Goal: Task Accomplishment & Management: Manage account settings

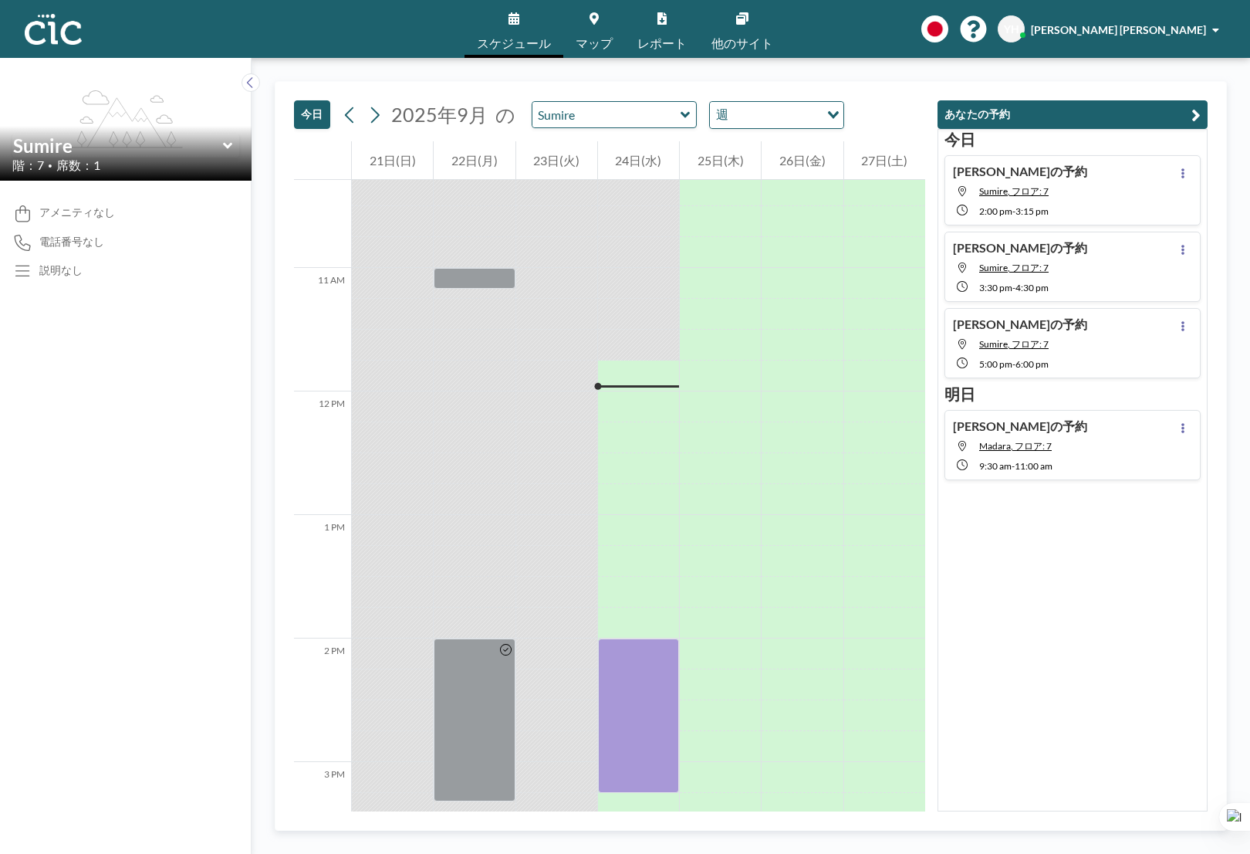
scroll to position [1420, 0]
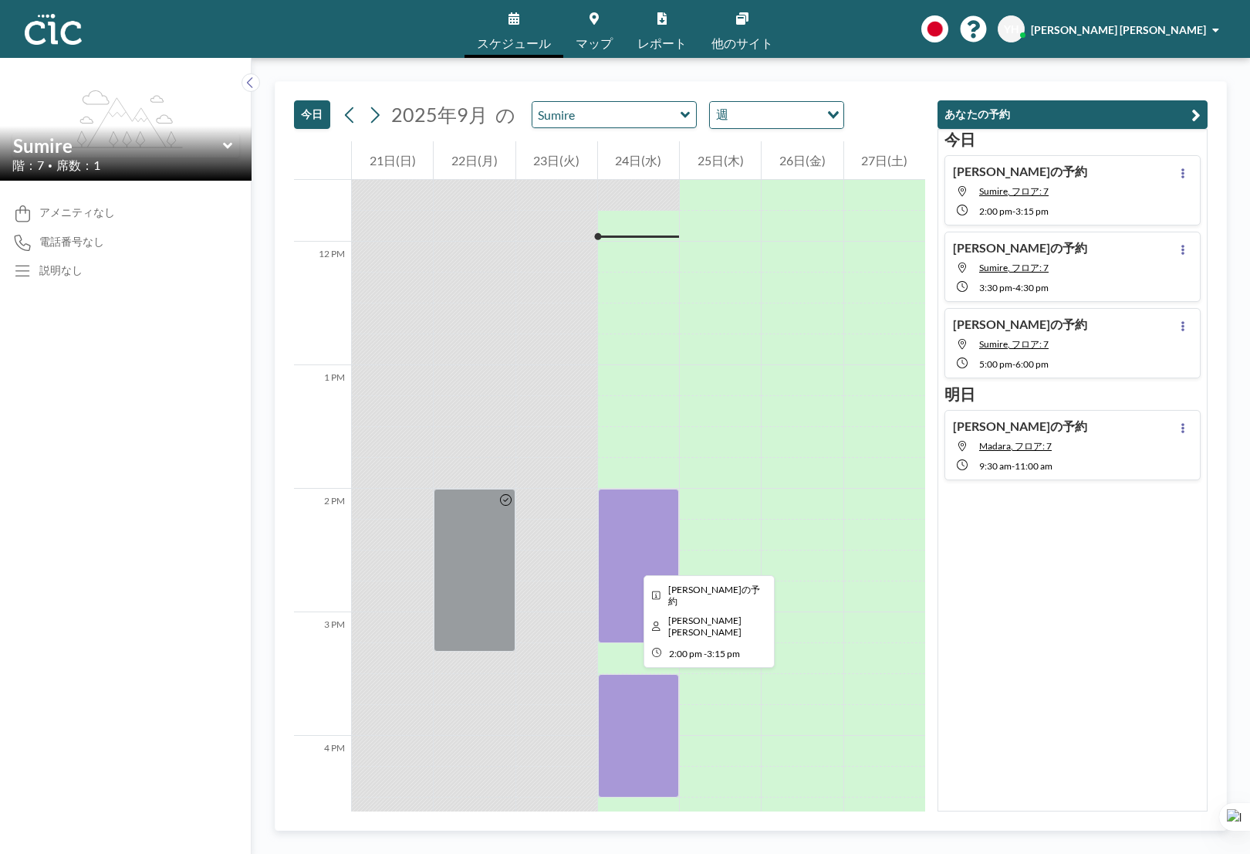
click at [631, 561] on div at bounding box center [638, 566] width 81 height 154
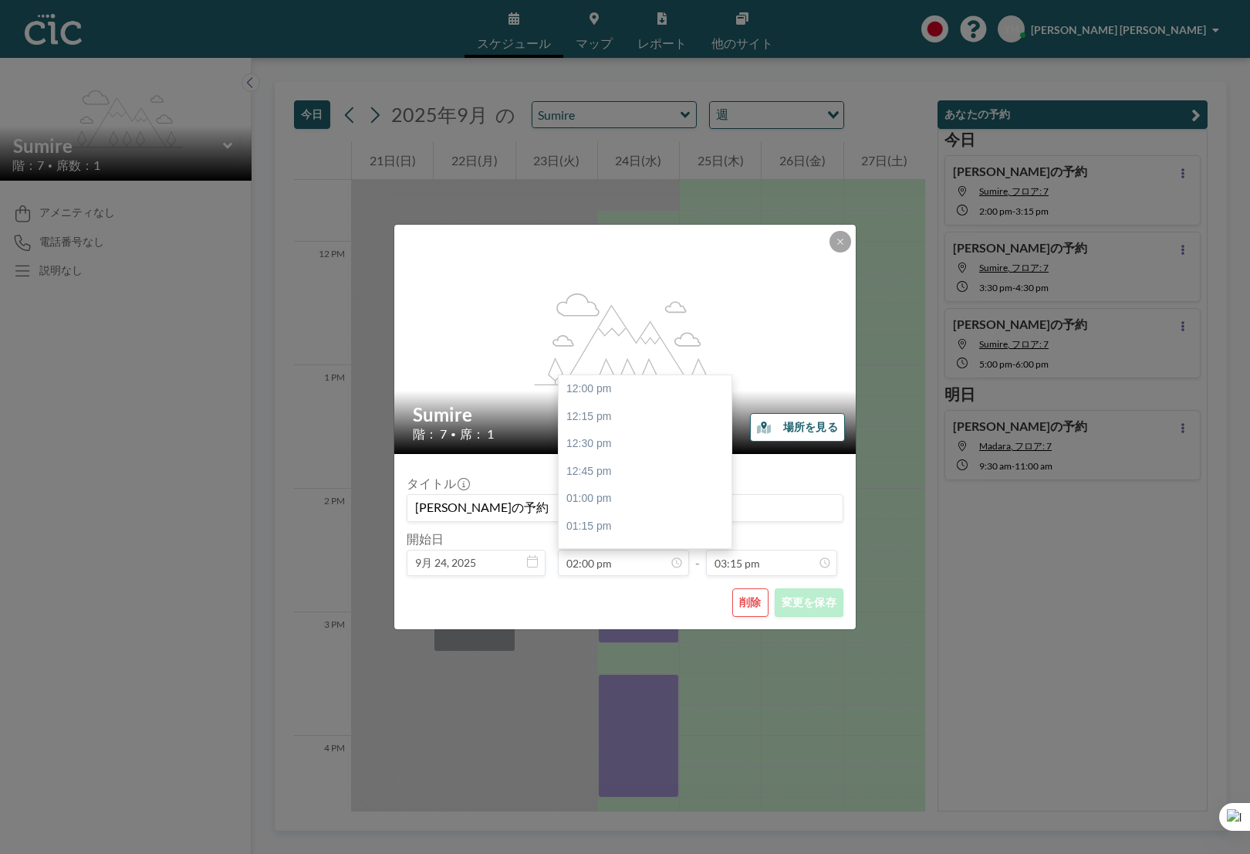
scroll to position [220, 0]
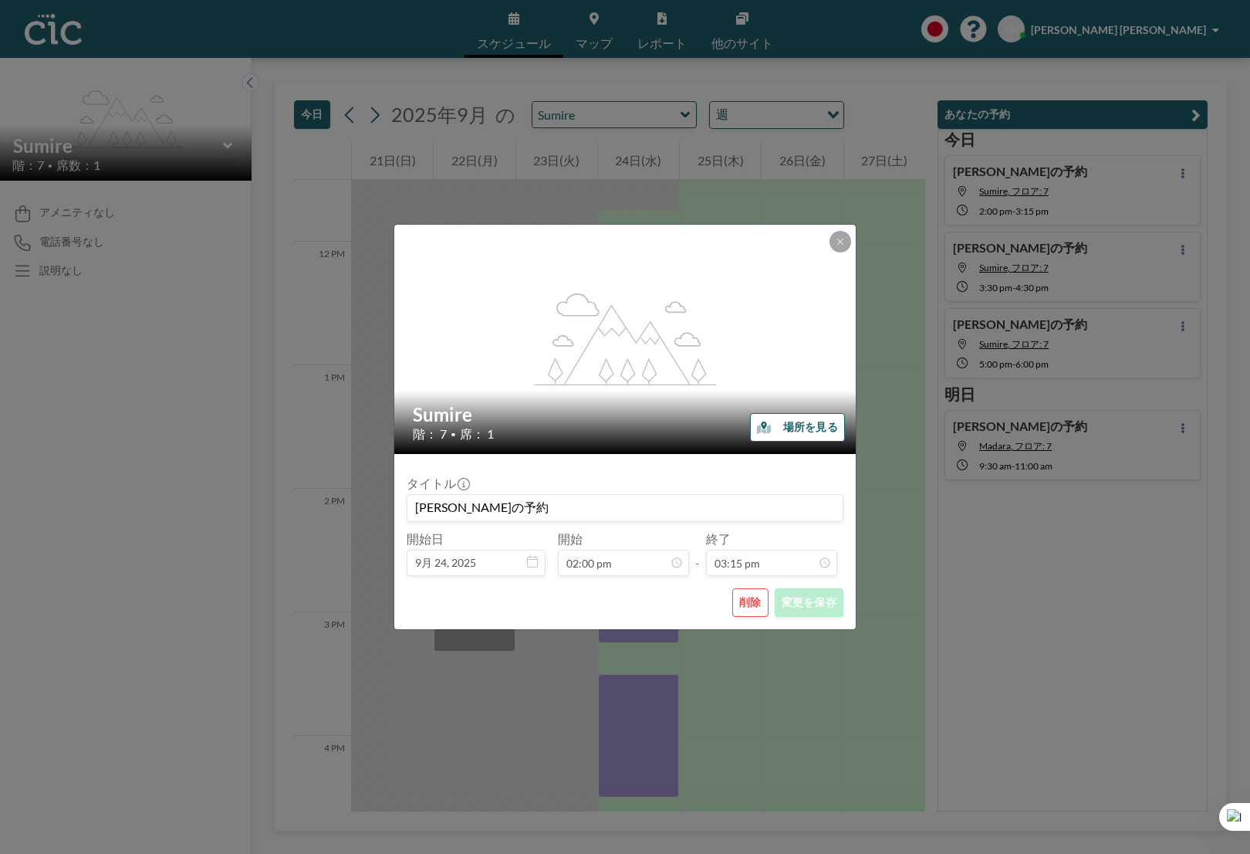
click at [749, 613] on button "削除" at bounding box center [750, 602] width 36 height 29
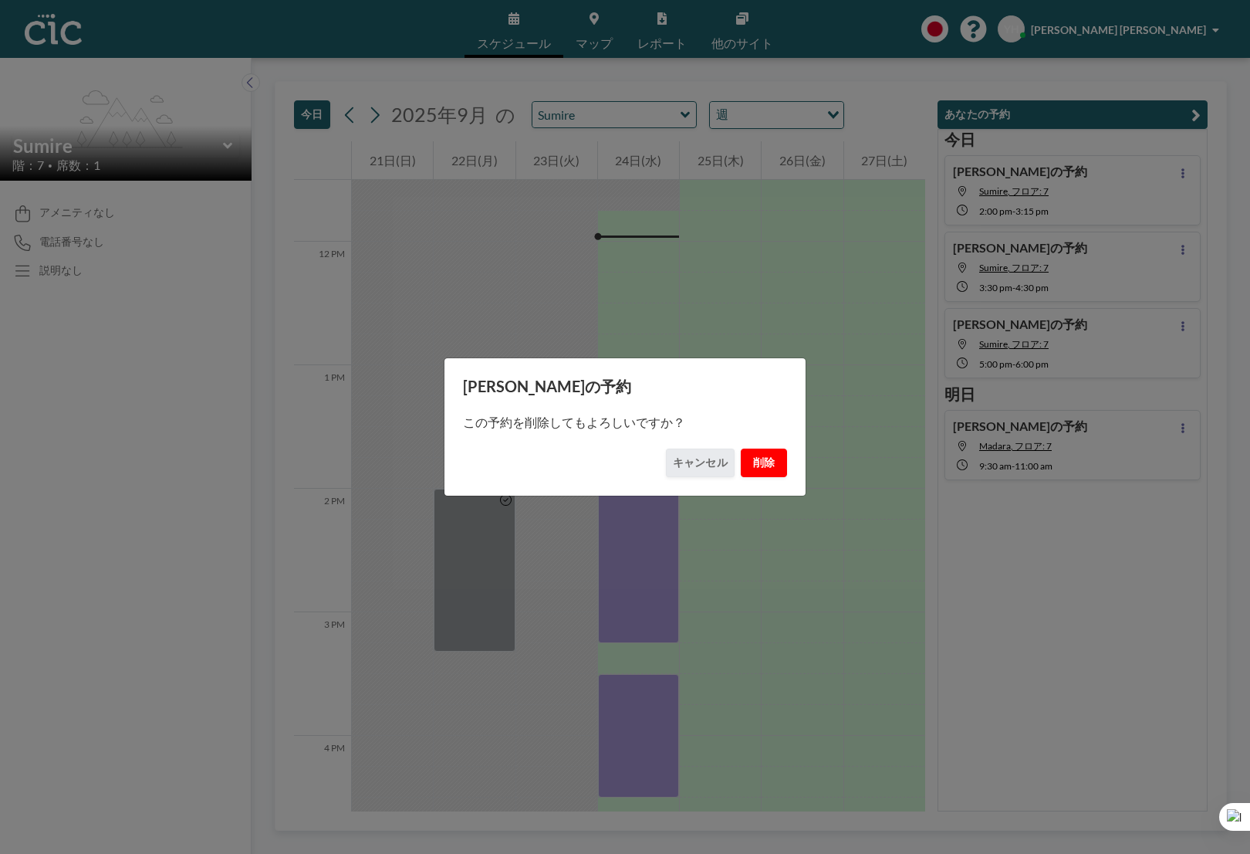
click at [768, 472] on button "削除" at bounding box center [764, 462] width 46 height 29
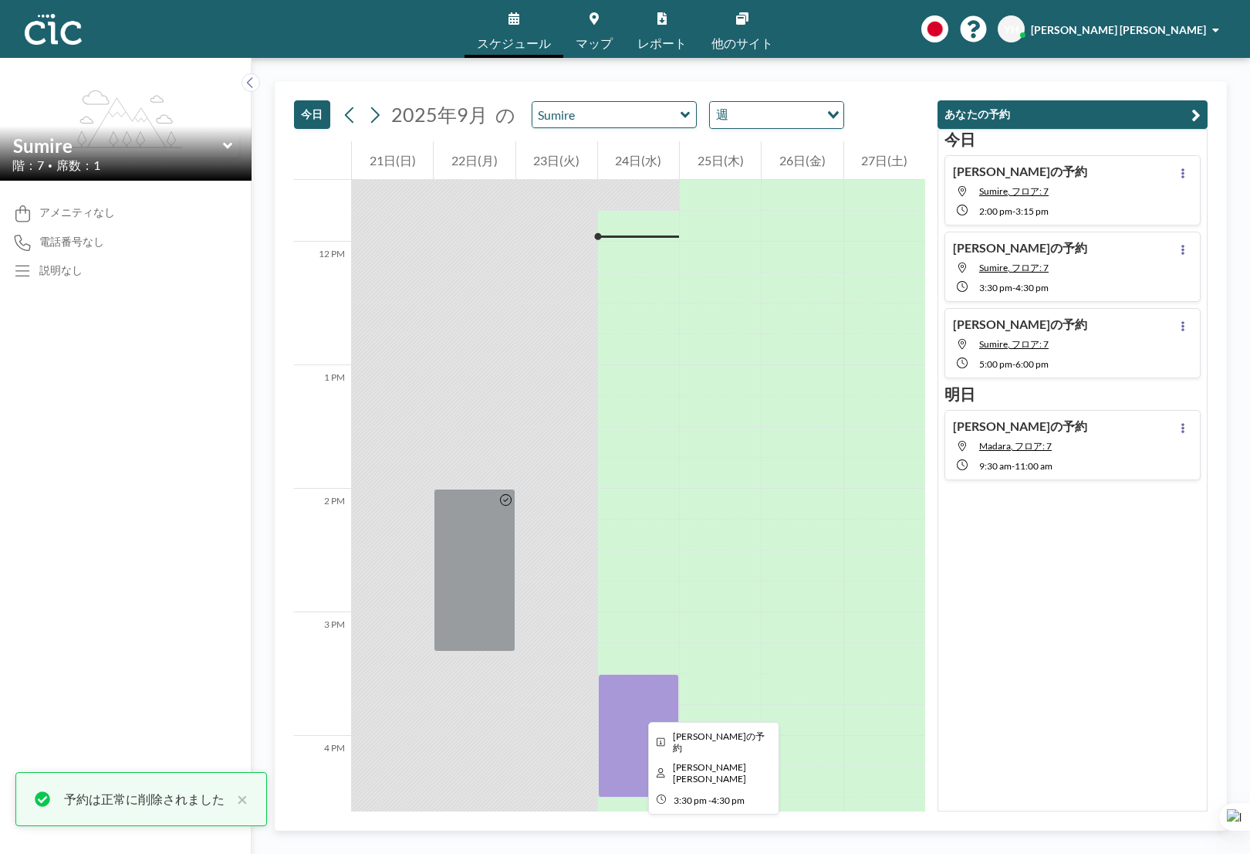
click at [636, 708] on div at bounding box center [638, 735] width 81 height 123
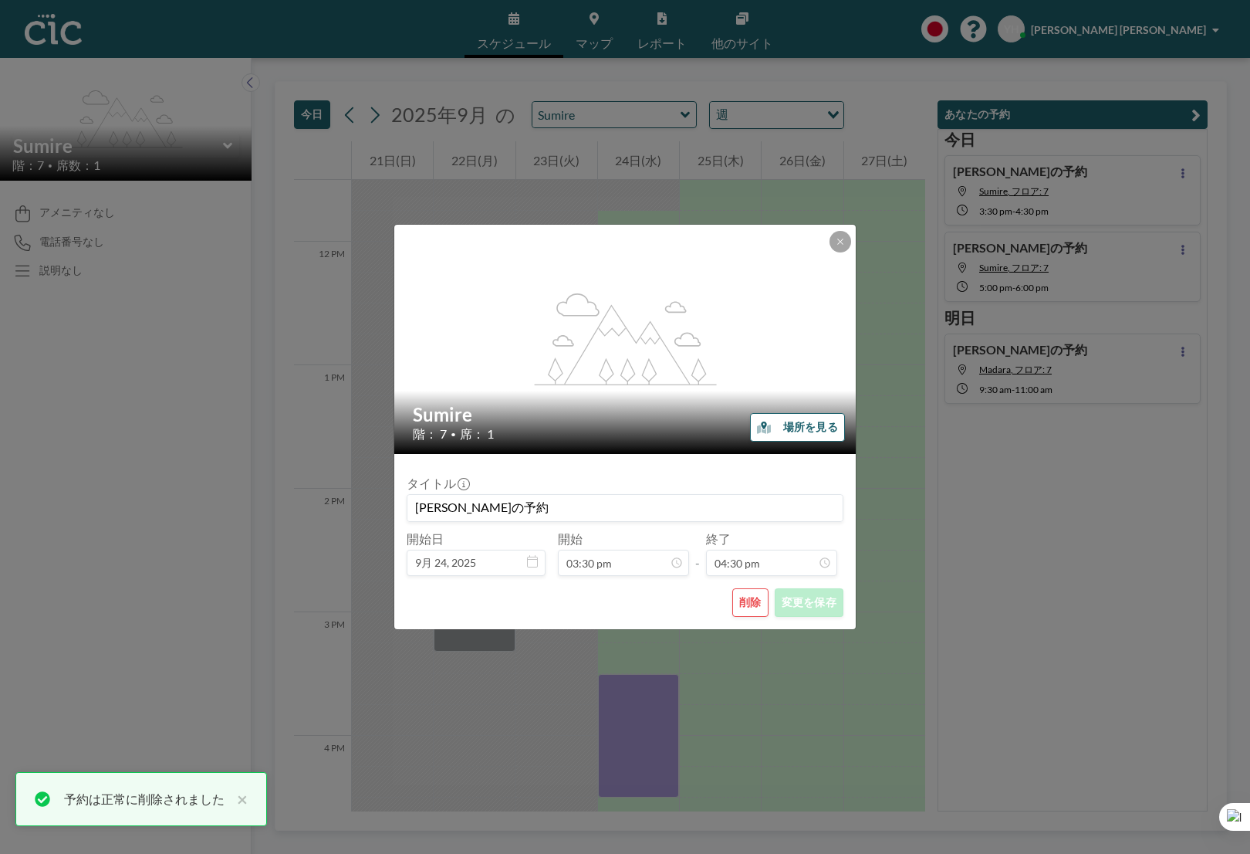
click at [747, 594] on button "削除" at bounding box center [750, 602] width 36 height 29
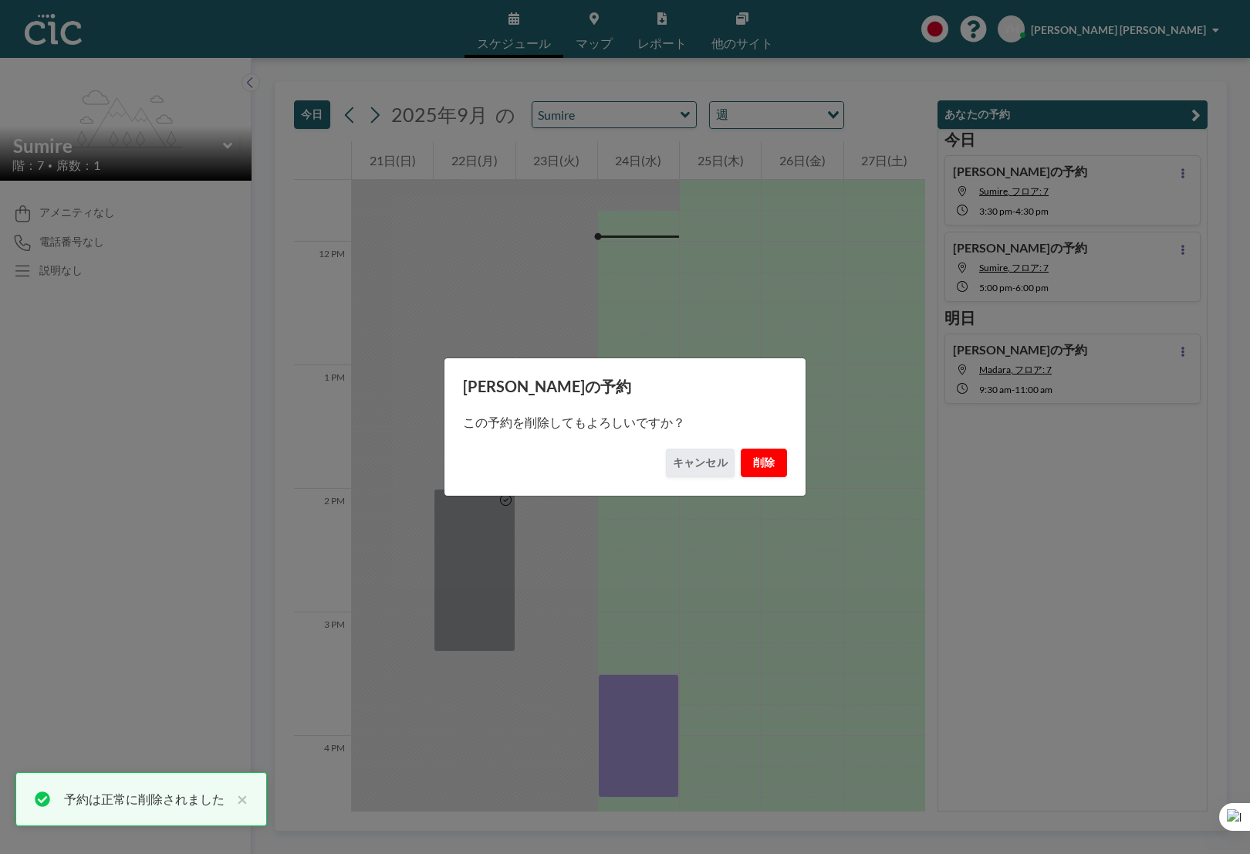
click at [759, 472] on button "削除" at bounding box center [764, 462] width 46 height 29
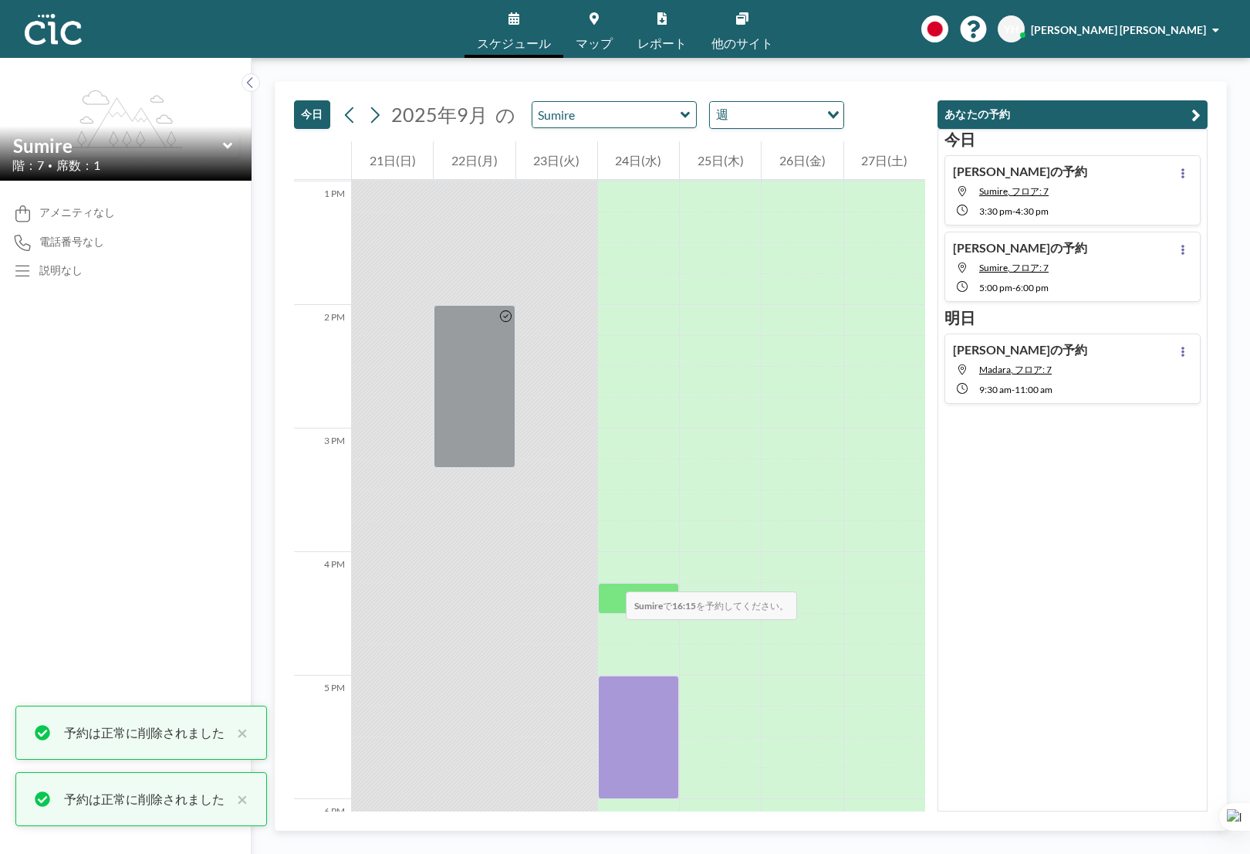
scroll to position [1663, 0]
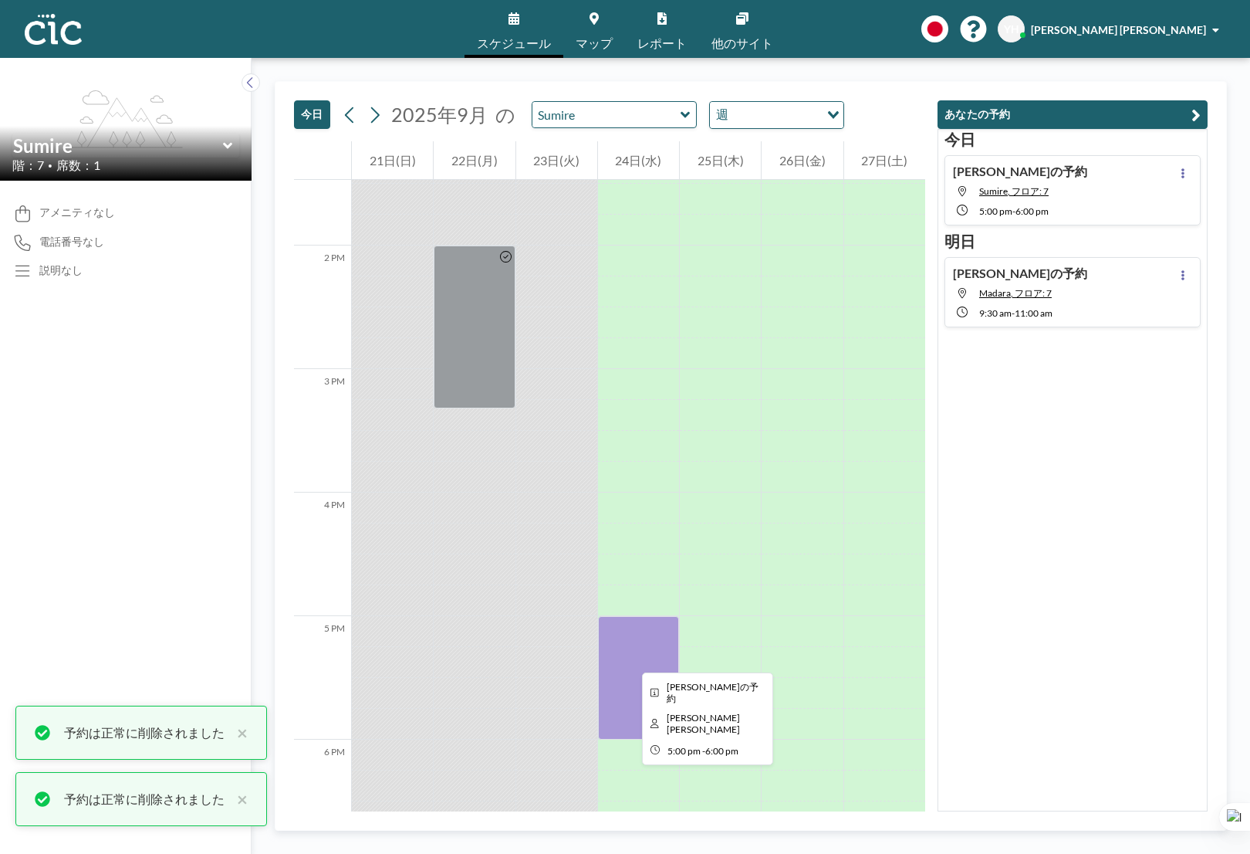
click at [631, 659] on div at bounding box center [638, 677] width 81 height 123
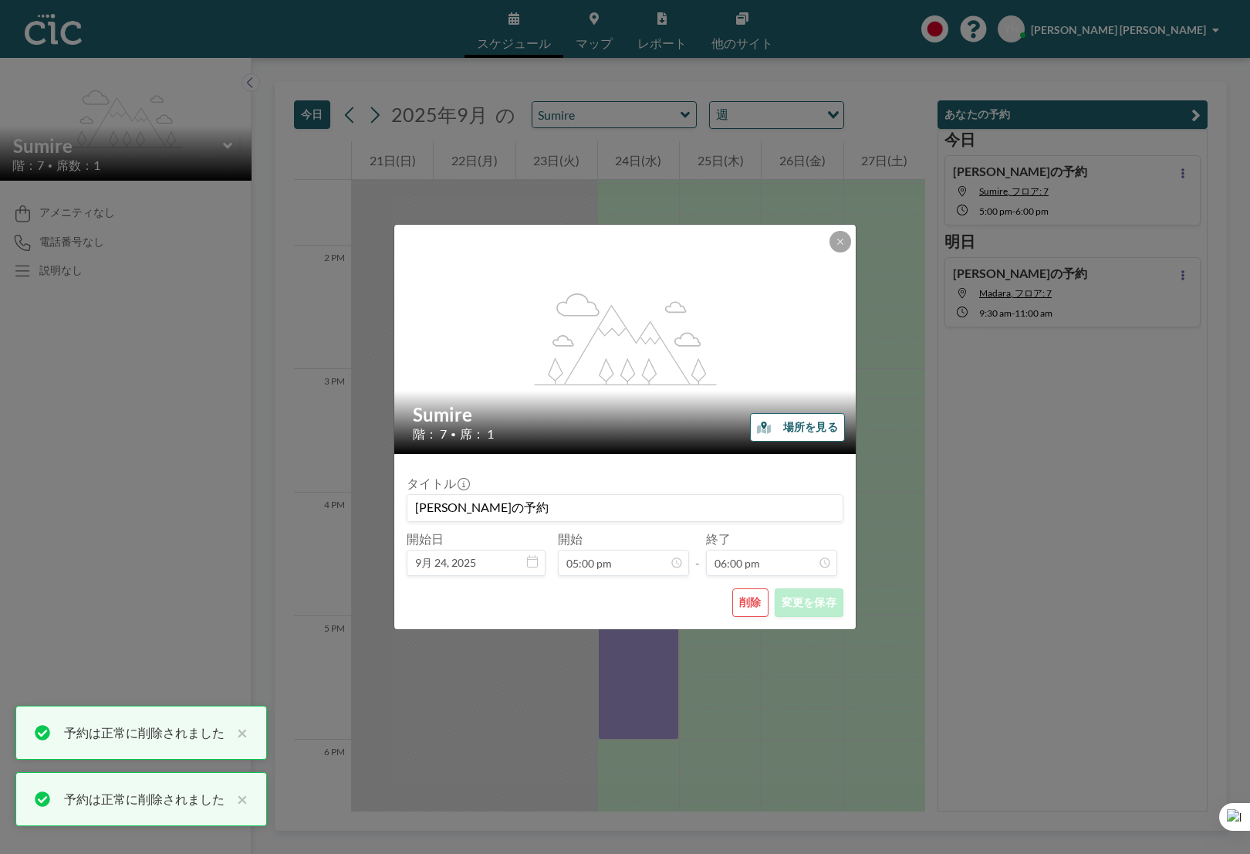
click at [751, 600] on button "削除" at bounding box center [750, 602] width 36 height 29
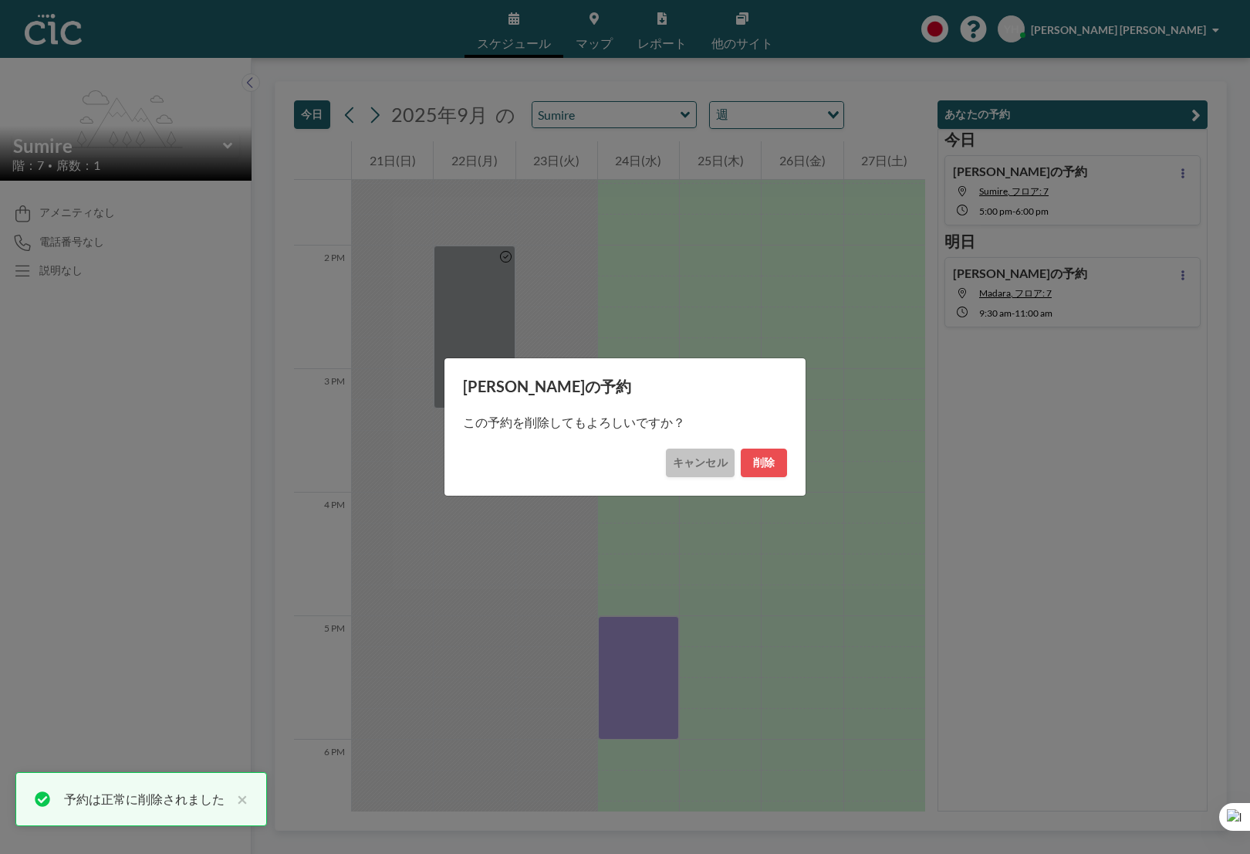
click at [699, 472] on button "キャンセル" at bounding box center [700, 462] width 69 height 29
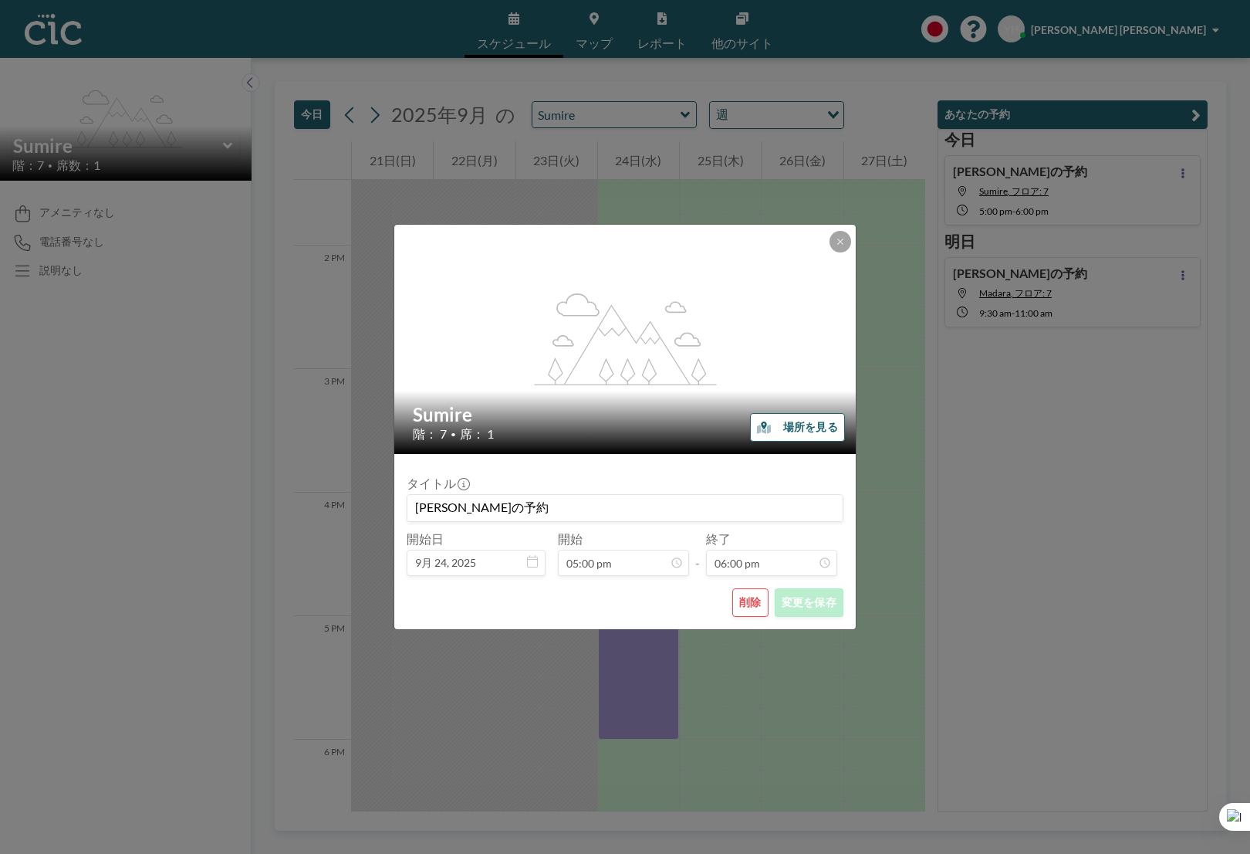
scroll to position [1978, 0]
click at [751, 610] on button "削除" at bounding box center [750, 602] width 36 height 29
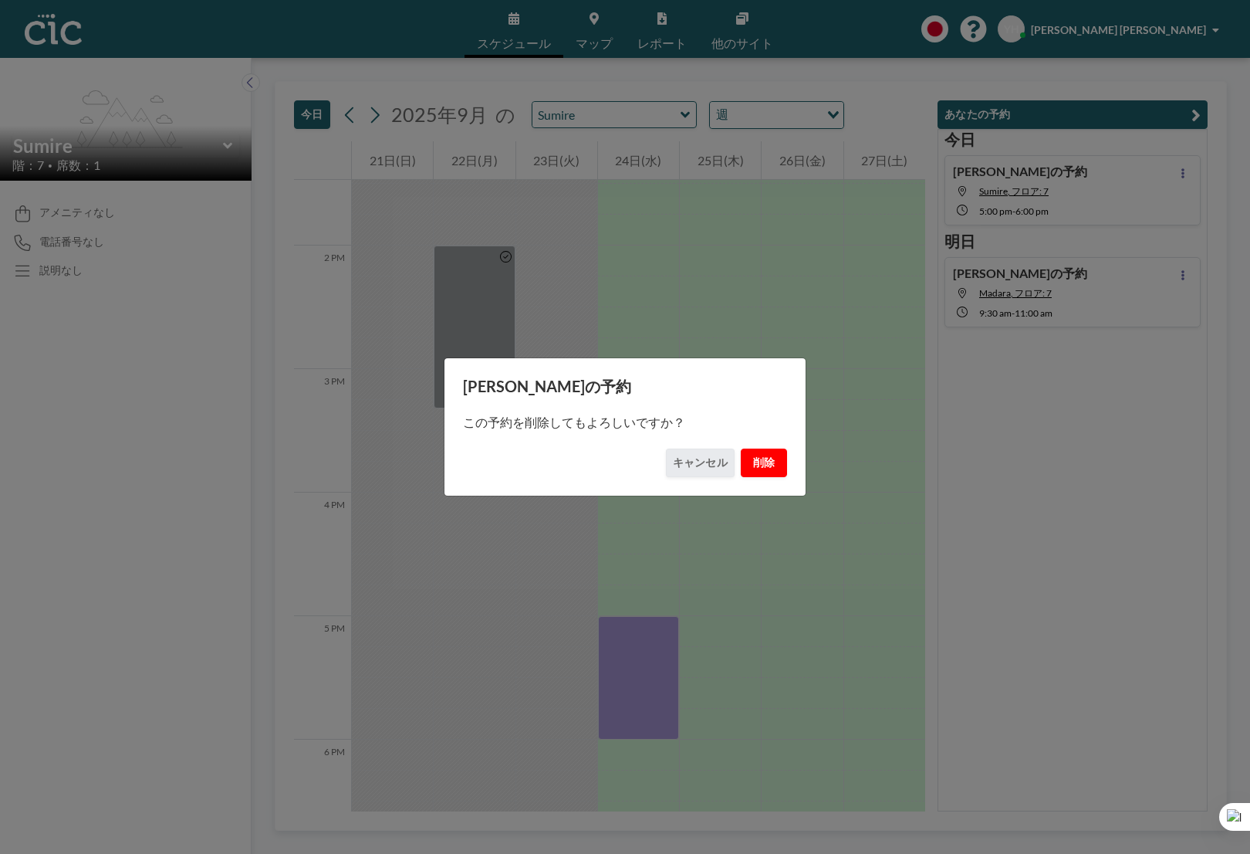
click at [777, 459] on button "削除" at bounding box center [764, 462] width 46 height 29
